Goal: Obtain resource: Obtain resource

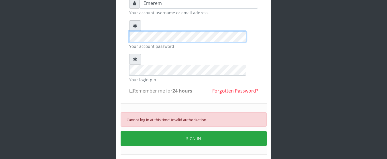
scroll to position [62, 0]
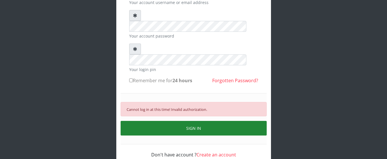
click at [198, 121] on button "SIGN IN" at bounding box center [194, 128] width 146 height 15
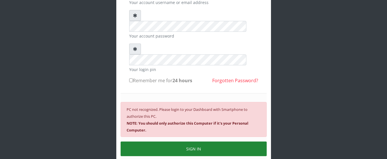
click at [200, 142] on button "SIGN IN" at bounding box center [194, 149] width 146 height 15
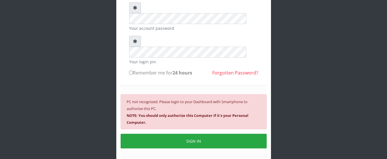
scroll to position [83, 0]
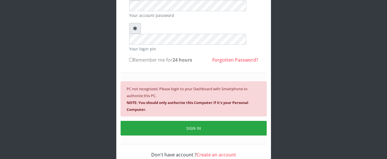
click at [387, 30] on div "Emerem Your account username or email address Your account password Your login …" at bounding box center [193, 48] width 387 height 263
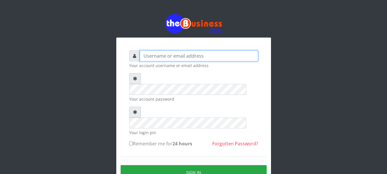
type input "Emerem"
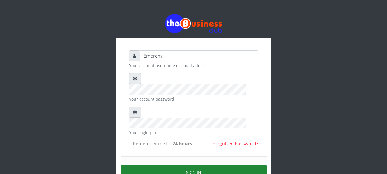
click at [186, 165] on button "Sign in" at bounding box center [194, 172] width 146 height 15
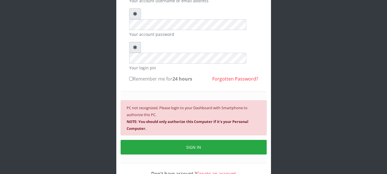
scroll to position [70, 0]
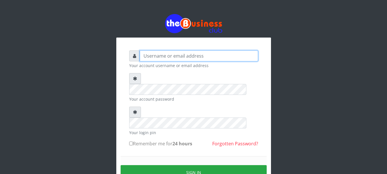
type input "Emerem"
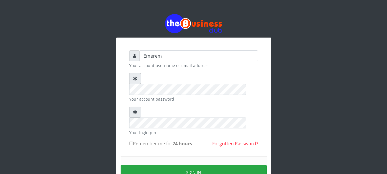
click at [294, 123] on div "Emerem Your account username or email address Your account password Your login …" at bounding box center [193, 113] width 327 height 226
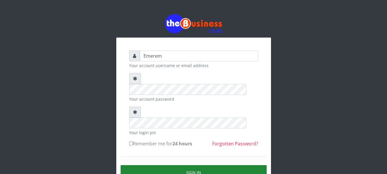
click at [197, 165] on button "Sign in" at bounding box center [194, 172] width 146 height 15
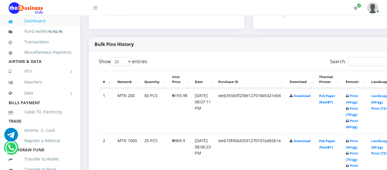
scroll to position [275, 0]
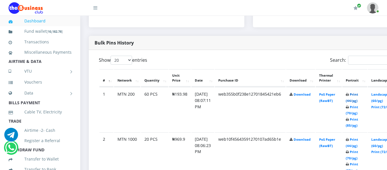
click at [358, 95] on link "Print (44/pg)" at bounding box center [352, 97] width 12 height 11
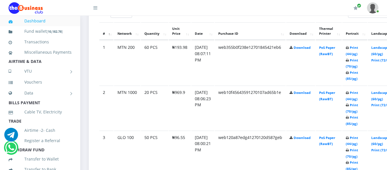
scroll to position [310, 0]
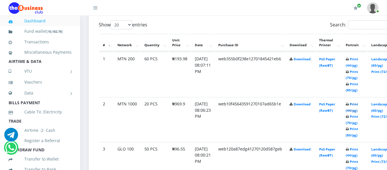
click at [358, 104] on link "Print (44/pg)" at bounding box center [352, 107] width 12 height 11
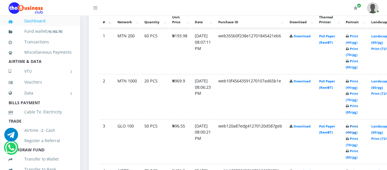
scroll to position [345, 0]
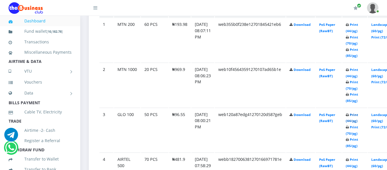
click at [358, 117] on link "Print (44/pg)" at bounding box center [352, 117] width 12 height 11
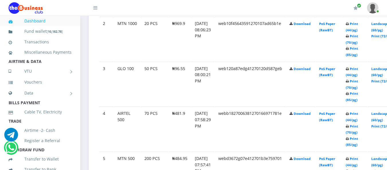
scroll to position [402, 0]
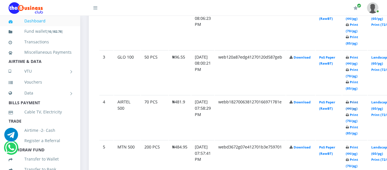
click at [358, 102] on link "Print (44/pg)" at bounding box center [352, 105] width 12 height 11
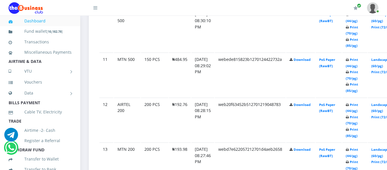
scroll to position [1183, 0]
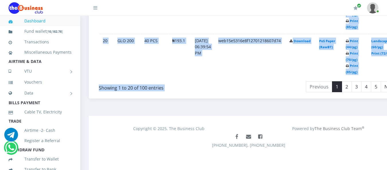
drag, startPoint x: 195, startPoint y: 131, endPoint x: 328, endPoint y: 95, distance: 137.7
click at [315, 66] on td "Download" at bounding box center [300, 56] width 29 height 44
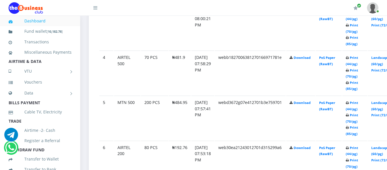
scroll to position [447, 0]
click at [358, 103] on link "Print (44/pg)" at bounding box center [352, 105] width 12 height 11
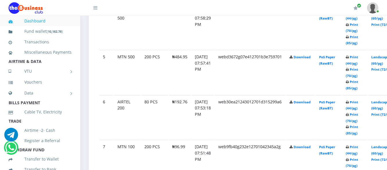
scroll to position [493, 0]
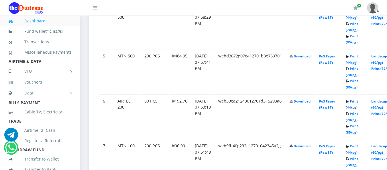
click at [358, 101] on link "Print (44/pg)" at bounding box center [352, 104] width 12 height 11
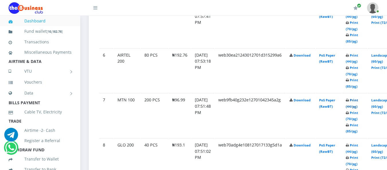
click at [358, 100] on link "Print (44/pg)" at bounding box center [352, 103] width 12 height 11
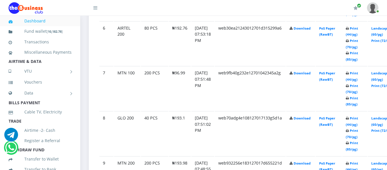
scroll to position [577, 0]
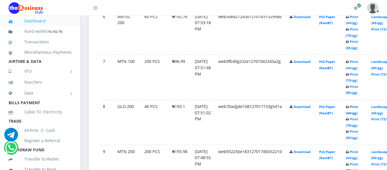
click at [358, 108] on link "Print (44/pg)" at bounding box center [352, 109] width 12 height 11
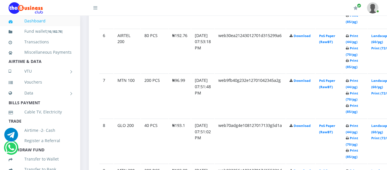
scroll to position [577, 0]
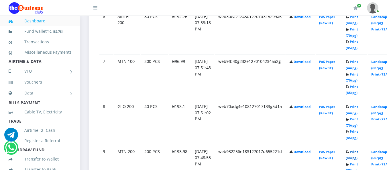
click at [358, 152] on link "Print (44/pg)" at bounding box center [352, 154] width 12 height 11
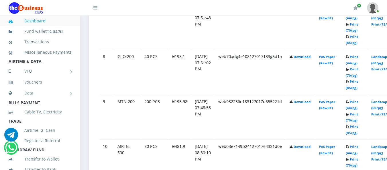
scroll to position [639, 0]
